Goal: Task Accomplishment & Management: Use online tool/utility

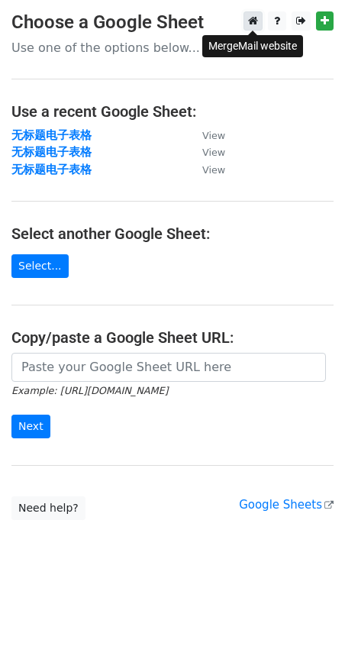
click at [257, 21] on icon at bounding box center [253, 20] width 10 height 11
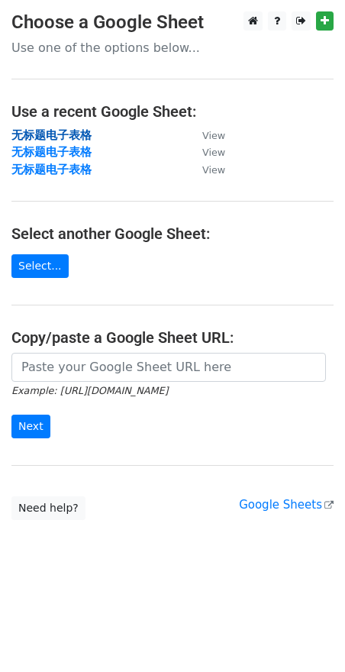
click at [83, 133] on strong "无标题电子表格" at bounding box center [51, 135] width 80 height 14
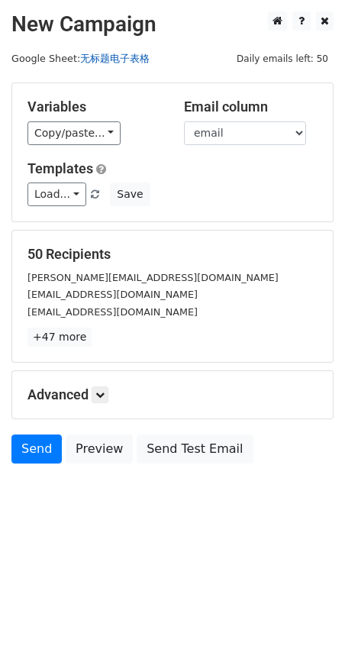
click at [124, 62] on link "无标题电子表格" at bounding box center [115, 58] width 70 height 11
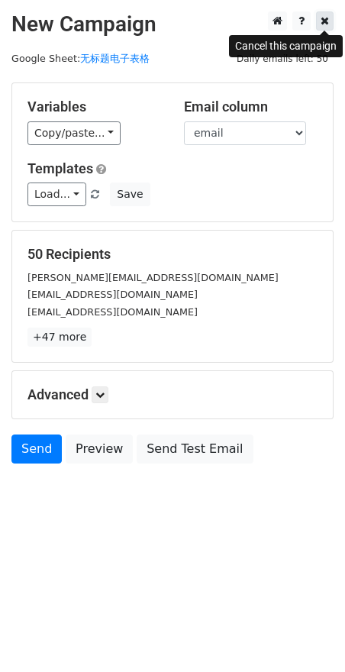
click at [322, 21] on icon at bounding box center [325, 20] width 8 height 11
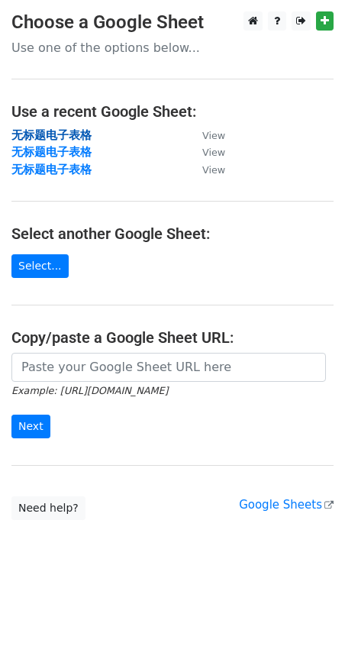
click at [69, 134] on strong "无标题电子表格" at bounding box center [51, 135] width 80 height 14
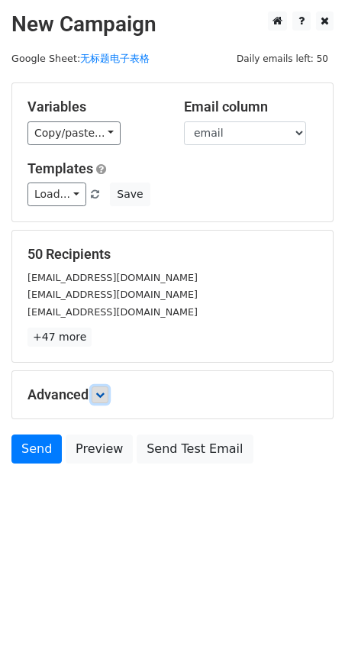
click at [100, 397] on icon at bounding box center [99, 394] width 9 height 9
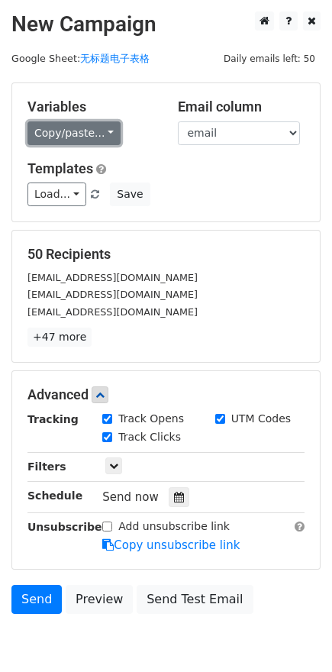
click at [79, 137] on link "Copy/paste..." at bounding box center [73, 133] width 93 height 24
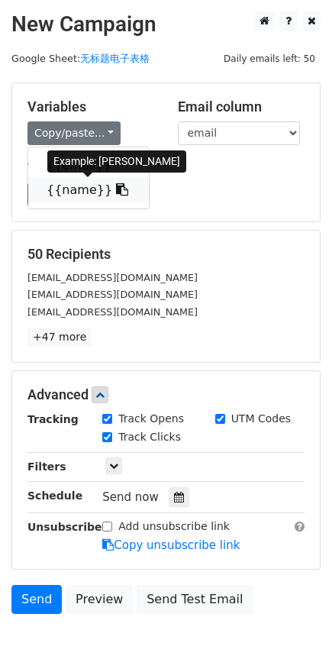
click at [72, 189] on link "{{name}}" at bounding box center [88, 190] width 121 height 24
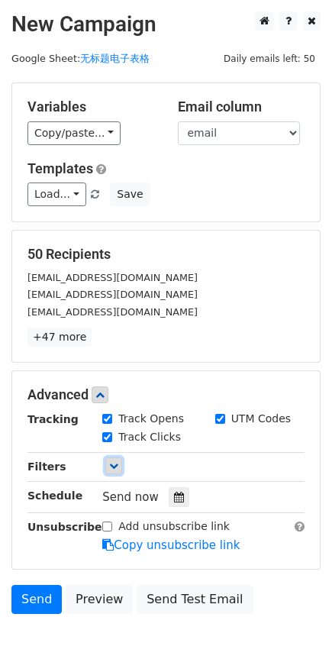
click at [111, 467] on icon at bounding box center [113, 465] width 9 height 9
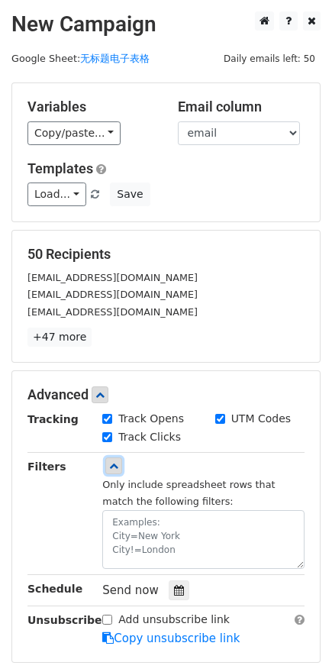
click at [111, 467] on icon at bounding box center [113, 465] width 9 height 9
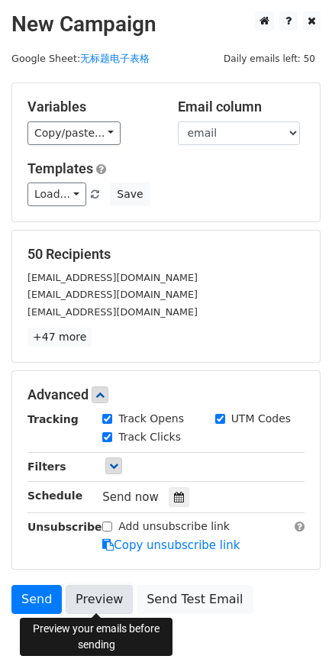
click at [106, 599] on link "Preview" at bounding box center [99, 599] width 67 height 29
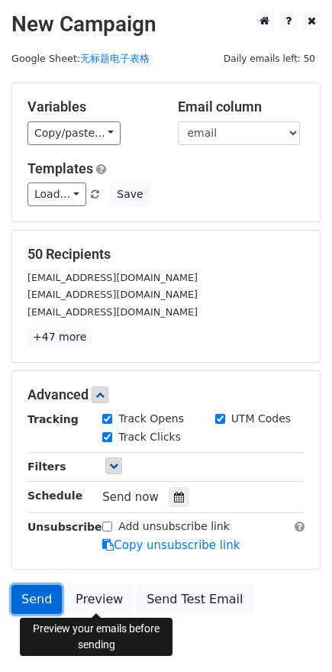
click at [36, 597] on link "Send" at bounding box center [36, 599] width 50 height 29
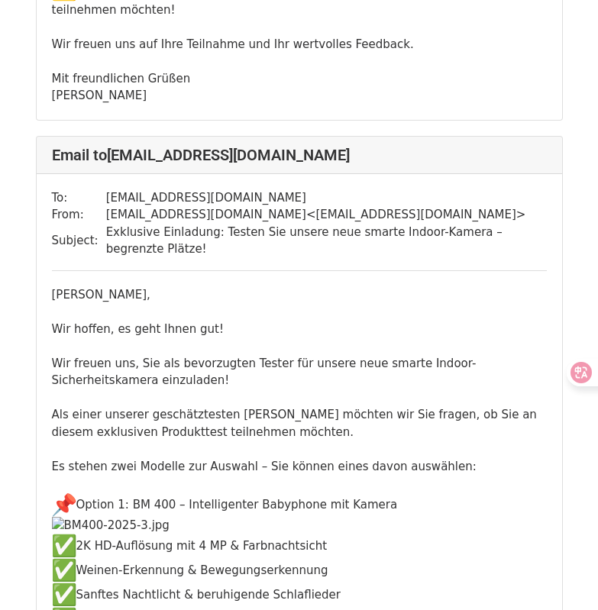
scroll to position [2368, 0]
